Goal: Use online tool/utility: Utilize a website feature to perform a specific function

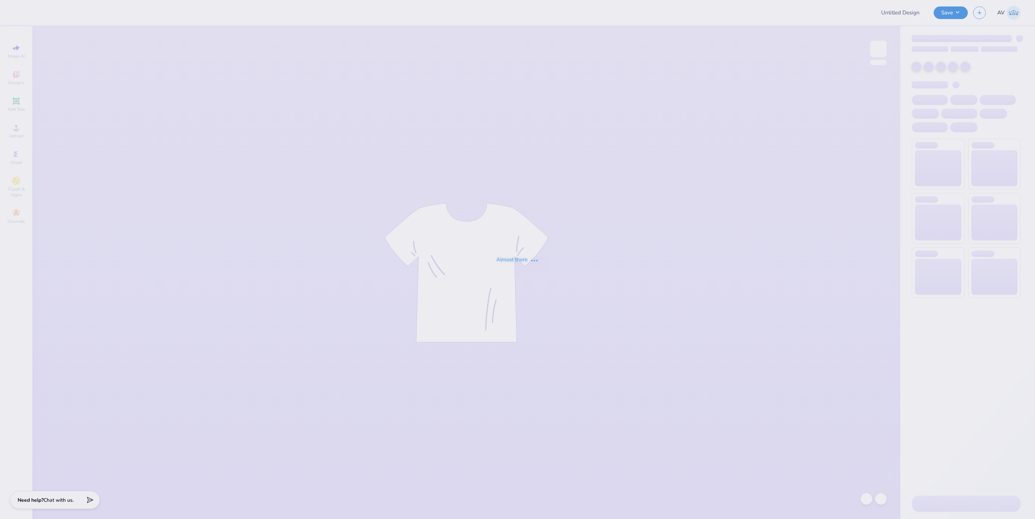
type input "En Motion Dance Set"
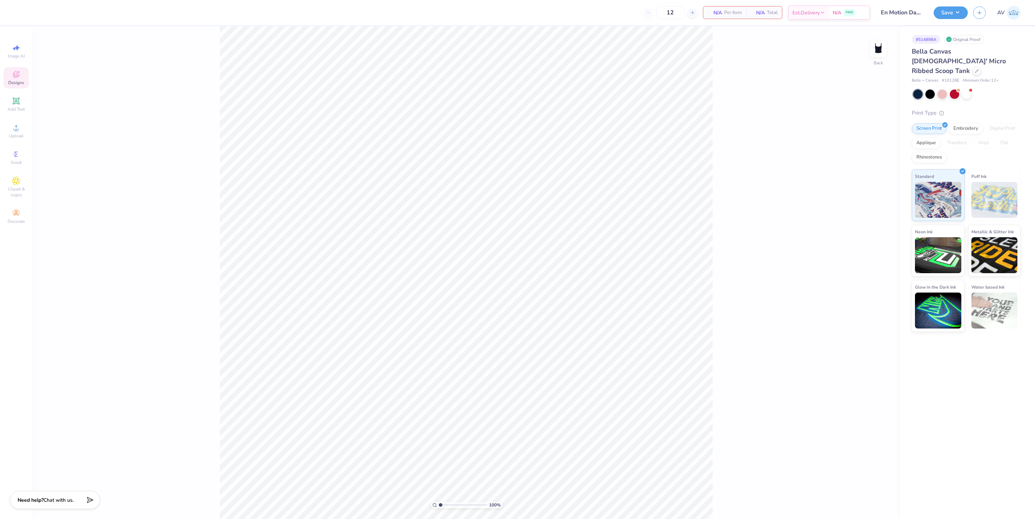
click at [25, 80] on div "Designs" at bounding box center [16, 77] width 25 height 21
click at [86, 41] on input "text" at bounding box center [96, 40] width 92 height 7
paste input "Soft Girl Coquette"
type input "Soft Girl Coquette"
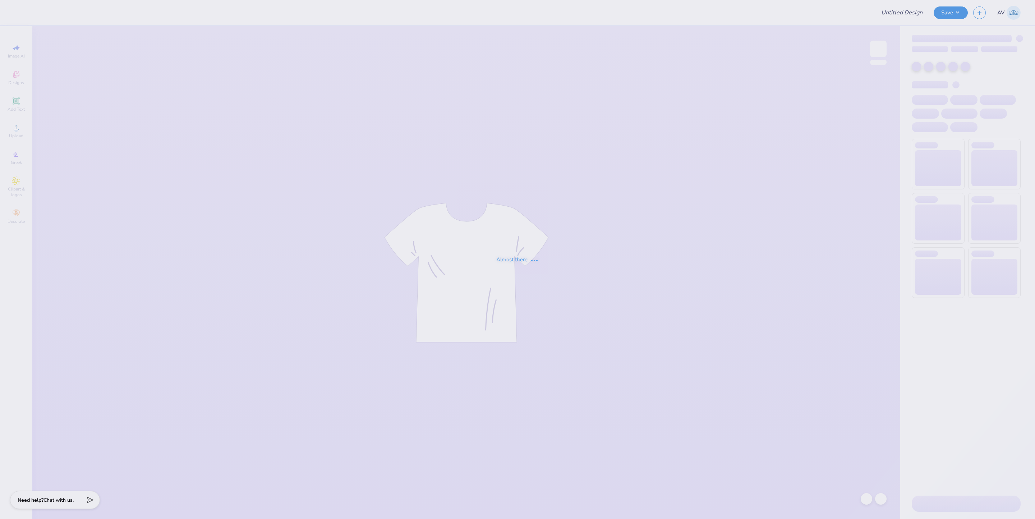
type input "Delta XI"
type input "tiger gameday"
type input "50"
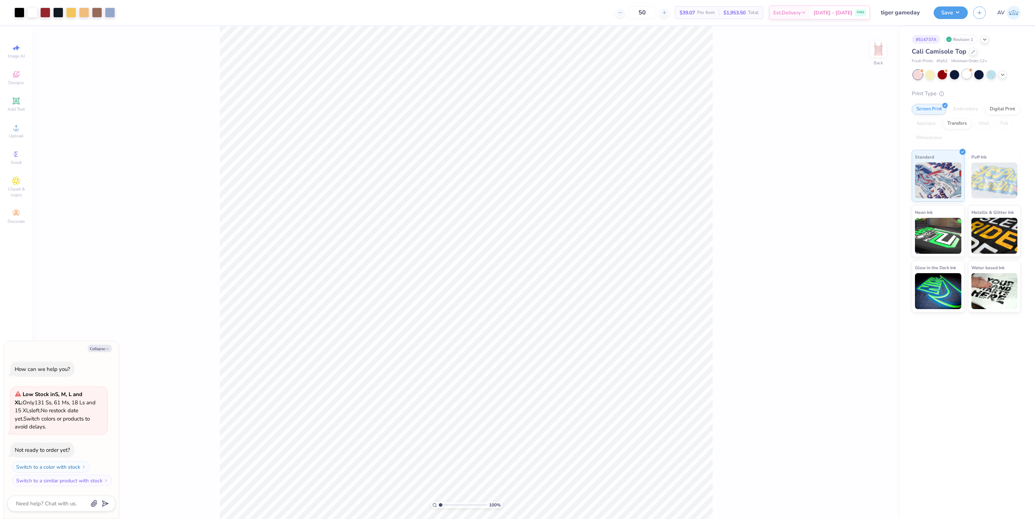
click at [966, 78] on div at bounding box center [966, 73] width 9 height 9
type textarea "x"
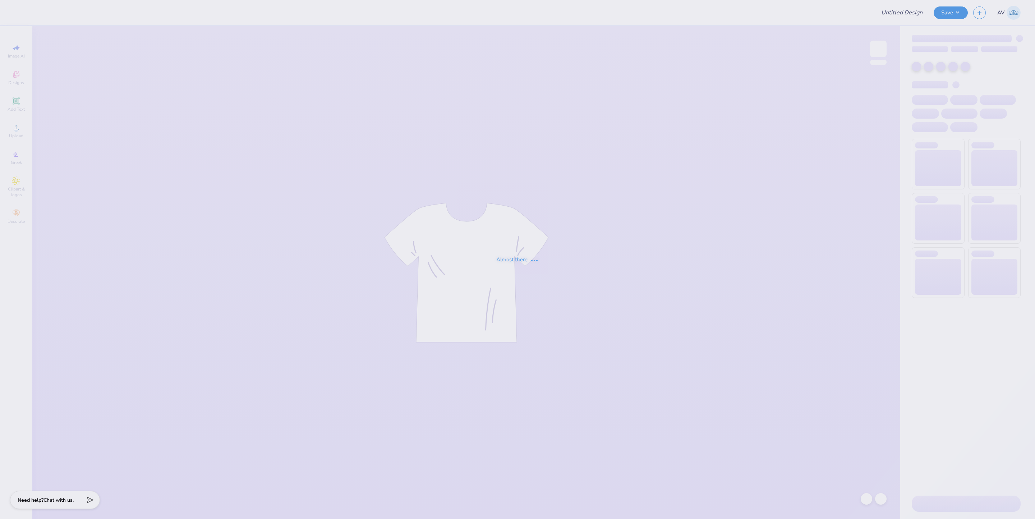
type input "Valentines"
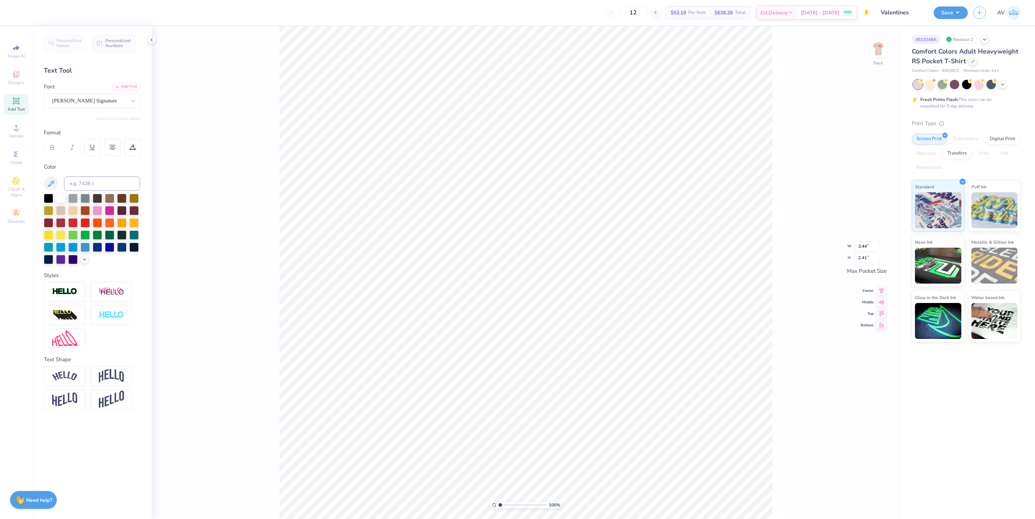
scroll to position [9, 1]
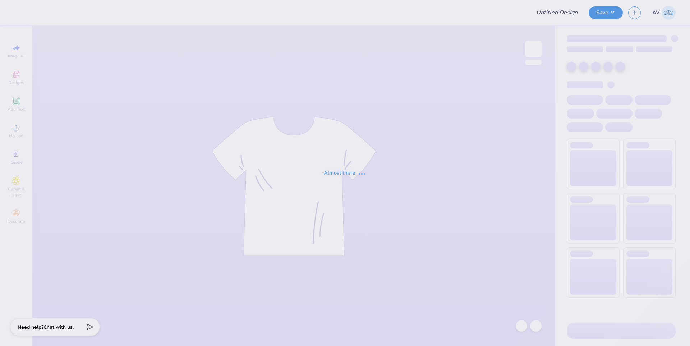
type input "ccd tank 2"
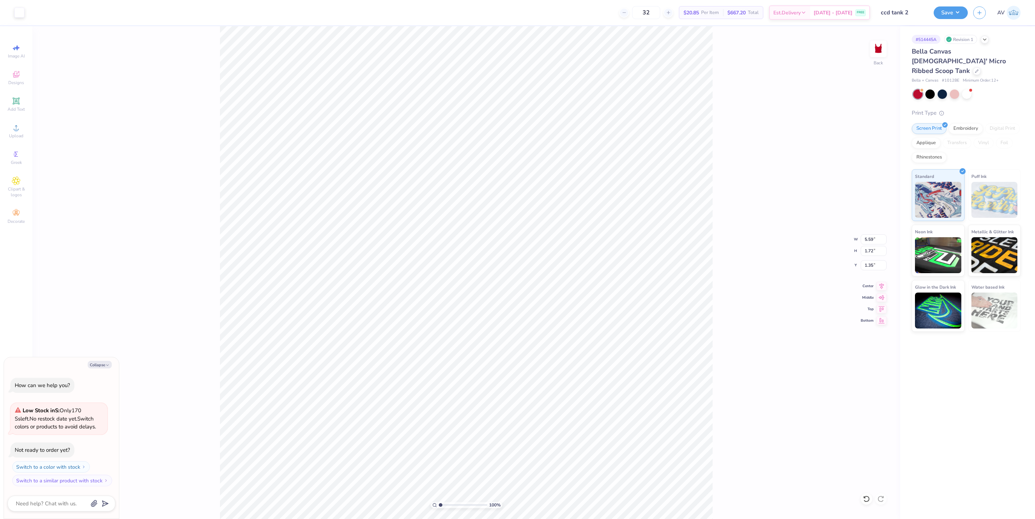
type textarea "x"
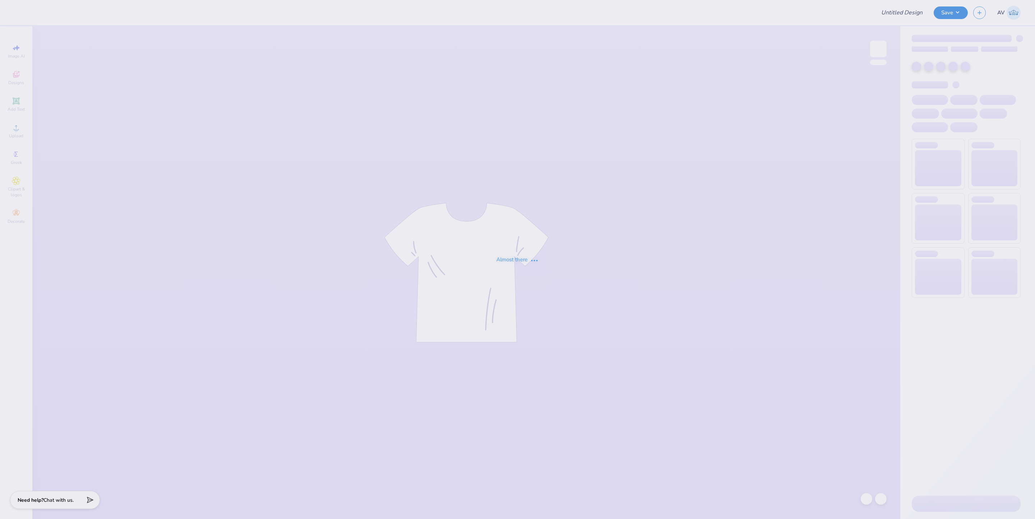
type input "Possible merch"
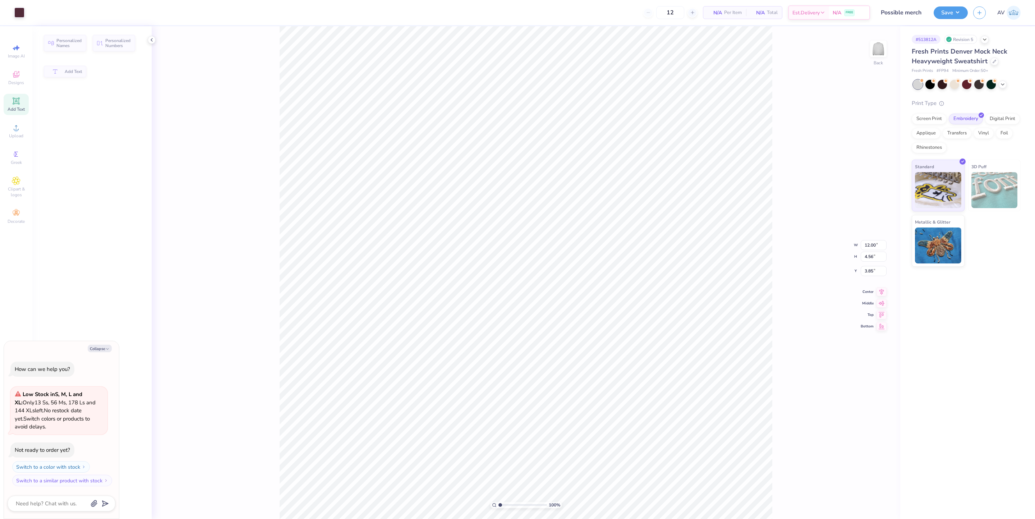
scroll to position [9, 0]
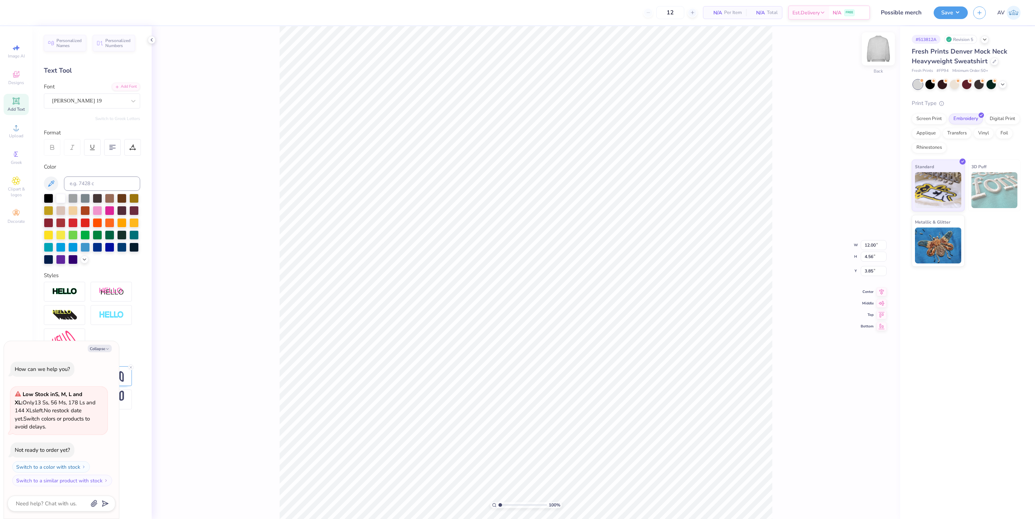
click at [880, 51] on img at bounding box center [878, 48] width 29 height 29
click at [883, 47] on img at bounding box center [878, 48] width 29 height 29
type textarea "x"
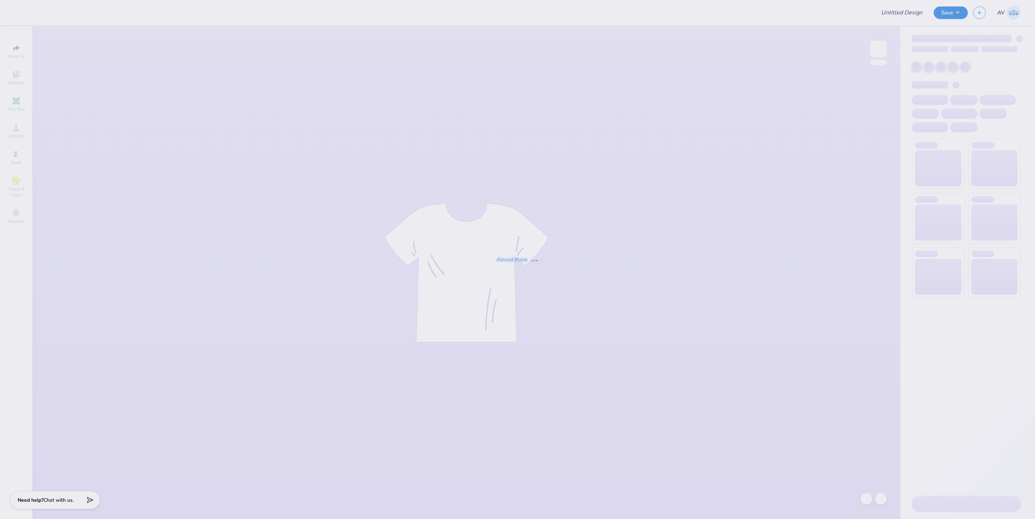
type input "Green Set"
type input "Kappa Psi Pledge Class Shirt 2025"
type input "Nationals Tech Fall '25"
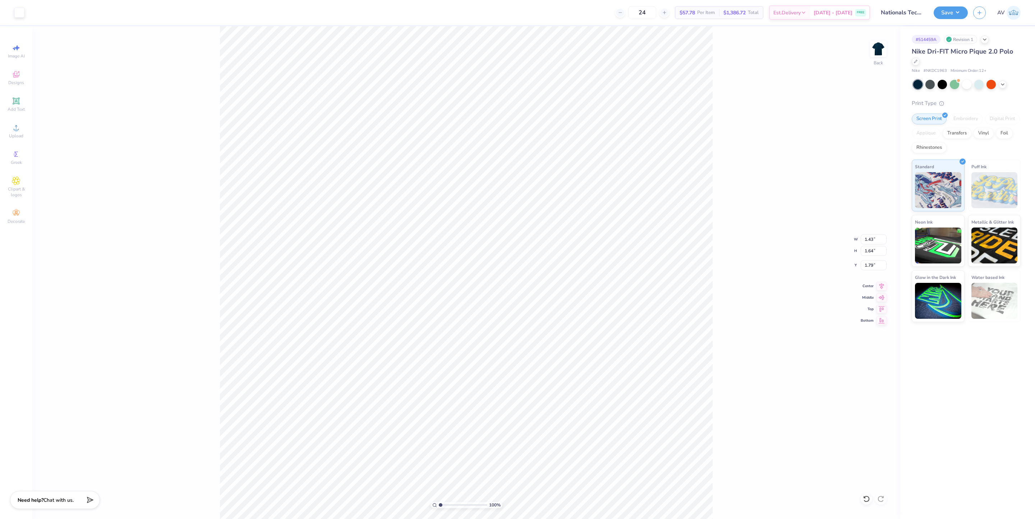
type input "4.26"
type input "0.46"
type input "3.68"
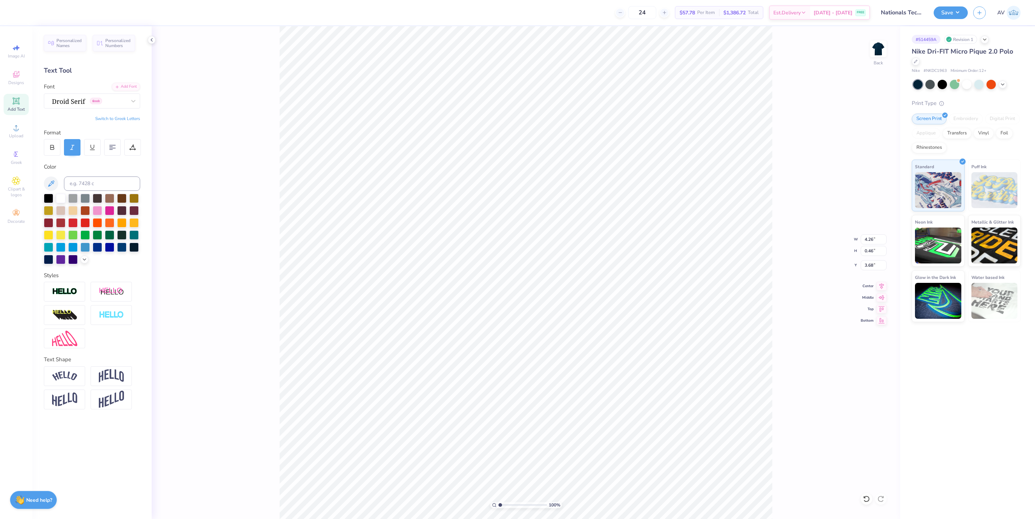
scroll to position [9, 0]
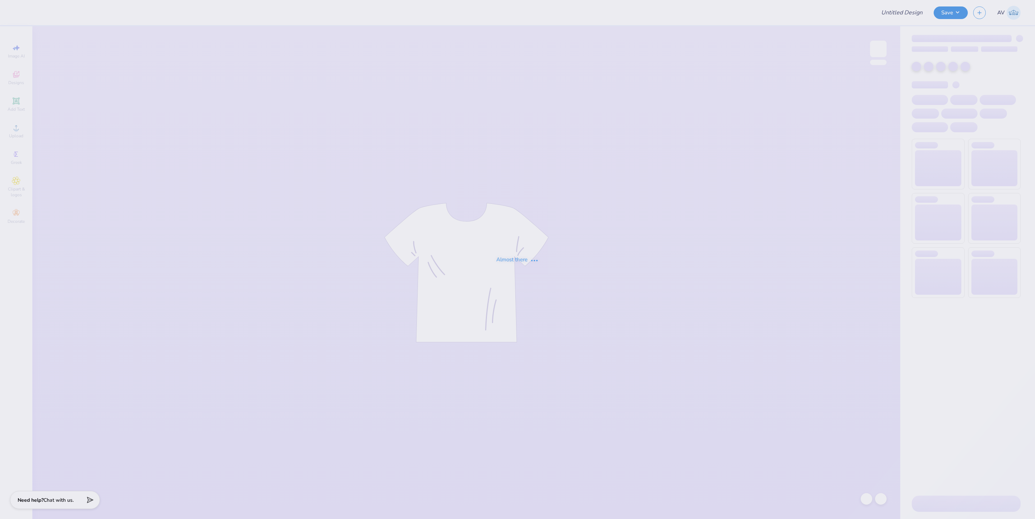
type input "Gracie Simons : James Madison University"
type input "Design 1.5"
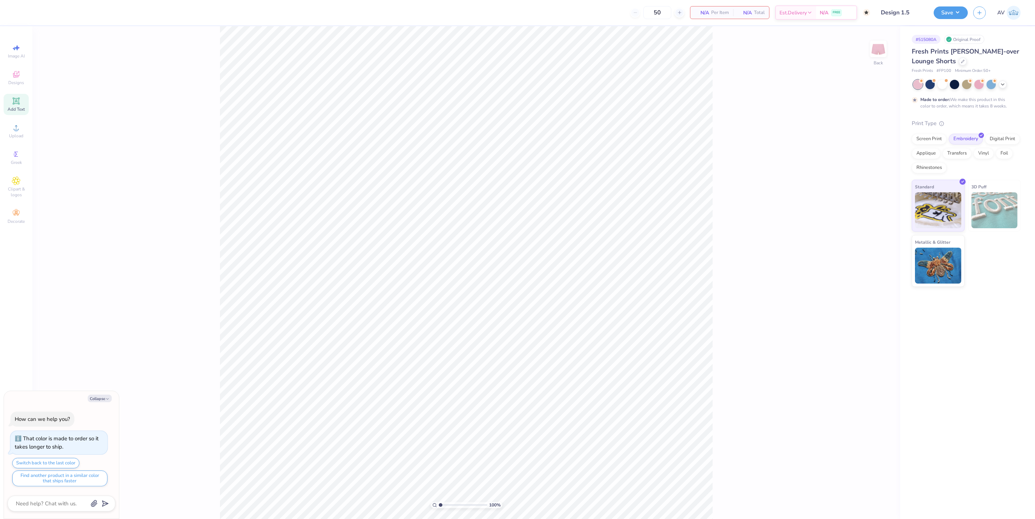
click at [11, 107] on span "Add Text" at bounding box center [16, 109] width 17 height 6
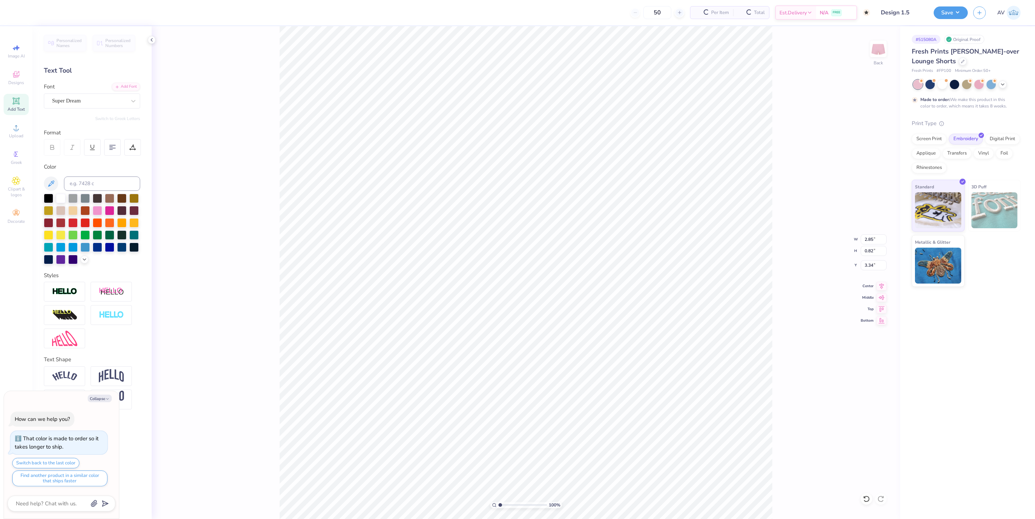
type textarea "x"
